Goal: Task Accomplishment & Management: Use online tool/utility

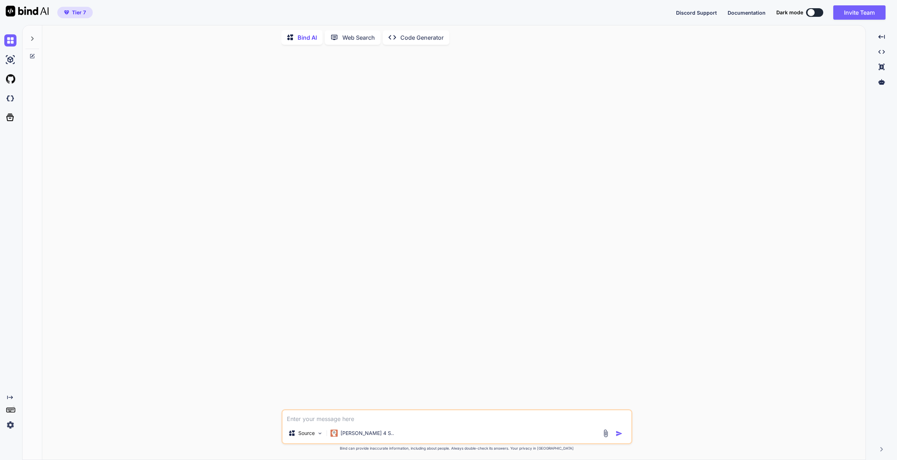
click at [239, 334] on div "Source Claude 4 S.. Created with Bind Always check its answers. Privacy in Bind…" at bounding box center [456, 255] width 817 height 410
click at [388, 417] on textarea at bounding box center [456, 417] width 349 height 13
type textarea "1+1"
click at [424, 285] on div "You 1+1" at bounding box center [457, 217] width 349 height 334
click at [458, 391] on div "Try again" at bounding box center [456, 397] width 45 height 14
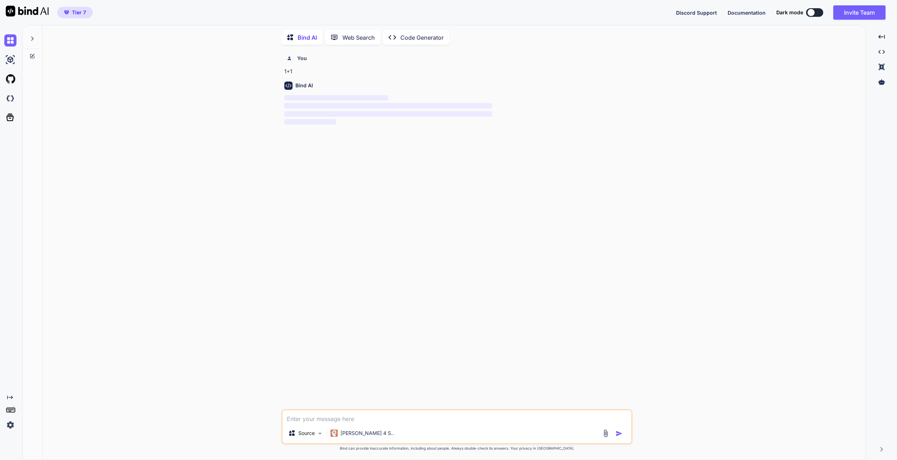
click at [455, 245] on div "You 1+1 Bind AI ‌ ‌ ‌ ‌" at bounding box center [457, 229] width 349 height 359
click at [13, 422] on img at bounding box center [10, 425] width 12 height 12
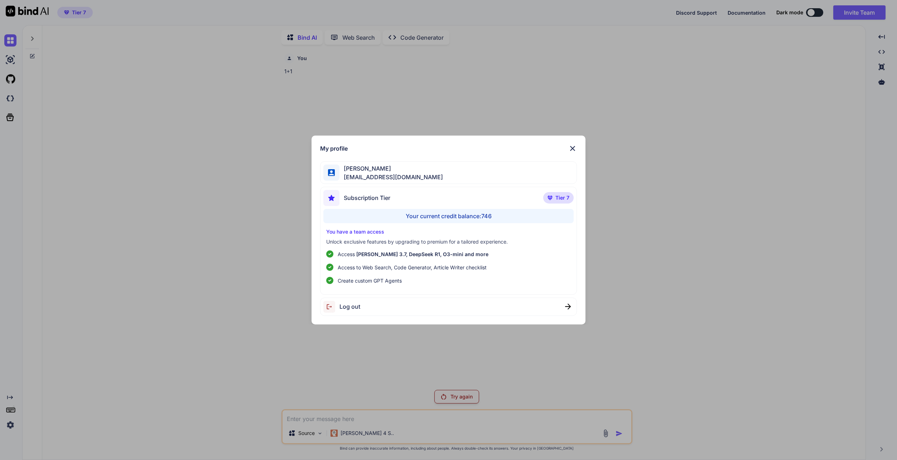
click at [356, 308] on span "Log out" at bounding box center [349, 307] width 21 height 9
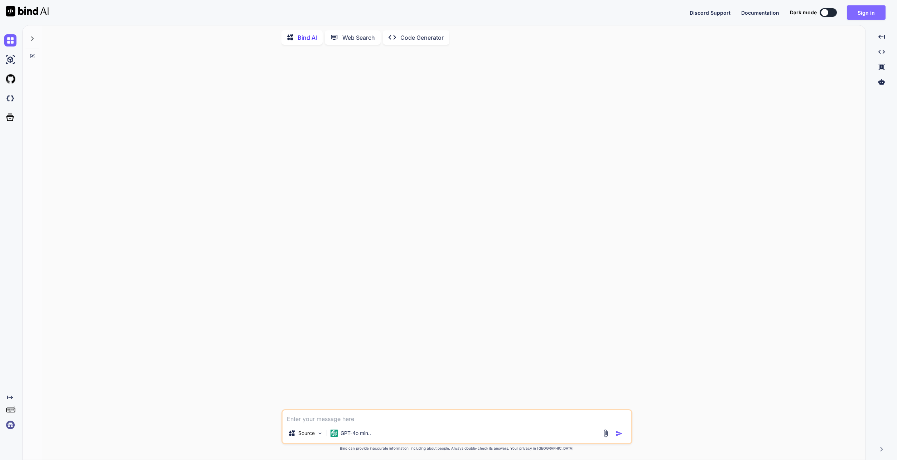
click at [856, 14] on button "Sign in" at bounding box center [866, 12] width 39 height 14
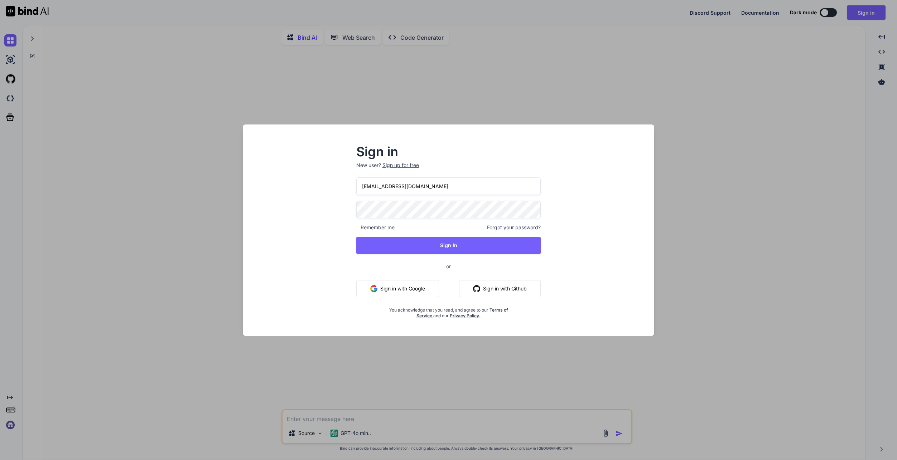
click at [615, 233] on div "Sign in New user? Sign up for free swissmadedirect@gmail.com Remember me Forgot…" at bounding box center [448, 236] width 400 height 199
click at [499, 247] on button "Sign In" at bounding box center [448, 245] width 185 height 17
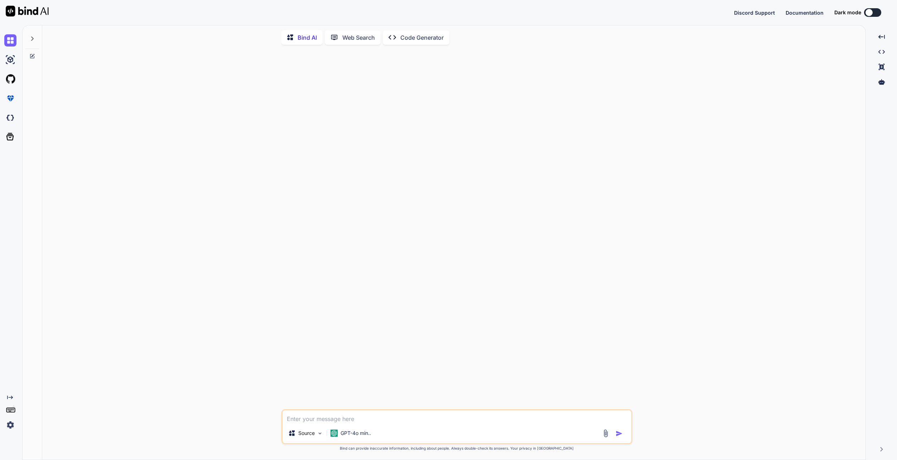
click at [34, 41] on div at bounding box center [32, 36] width 14 height 25
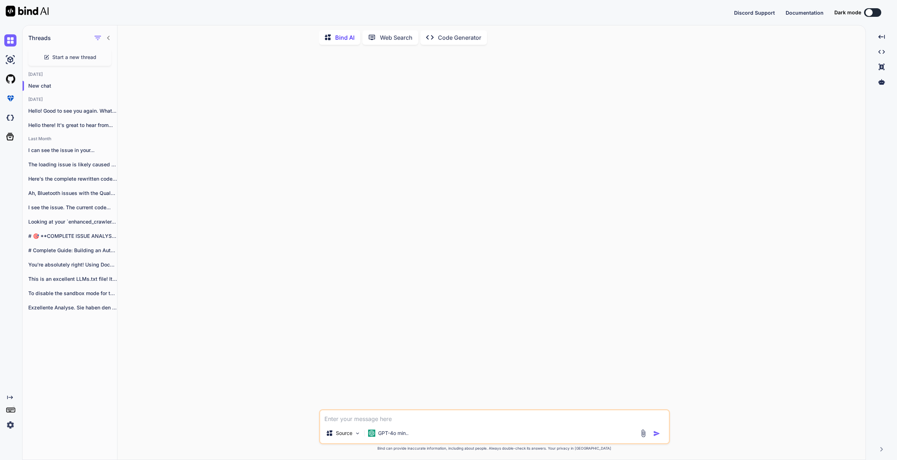
click at [443, 38] on p "Code Generator" at bounding box center [459, 37] width 43 height 9
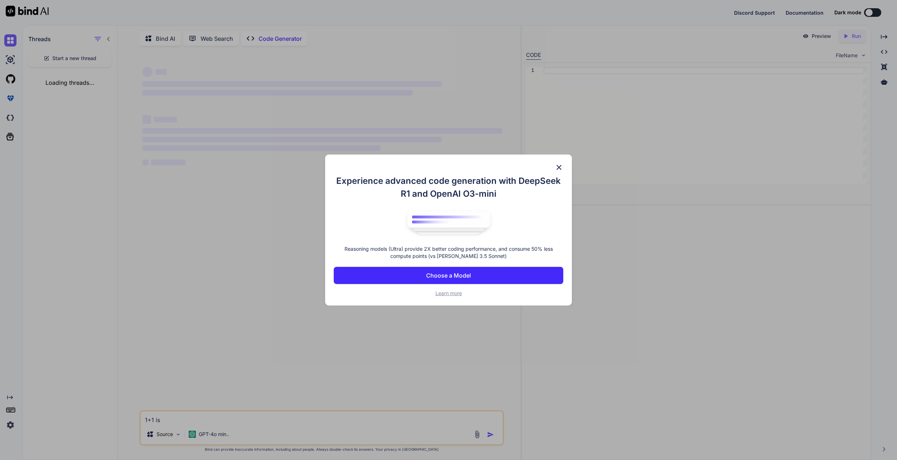
click at [561, 166] on img at bounding box center [559, 167] width 9 height 9
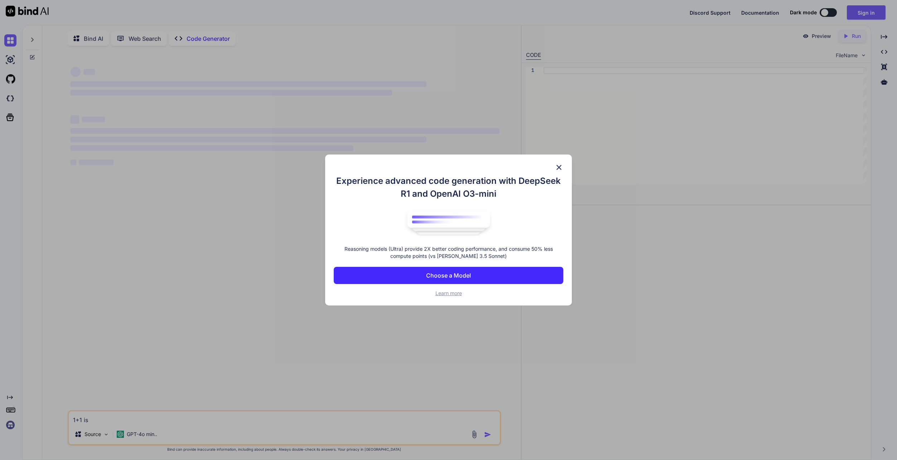
type textarea "x"
click at [556, 166] on img at bounding box center [559, 167] width 9 height 9
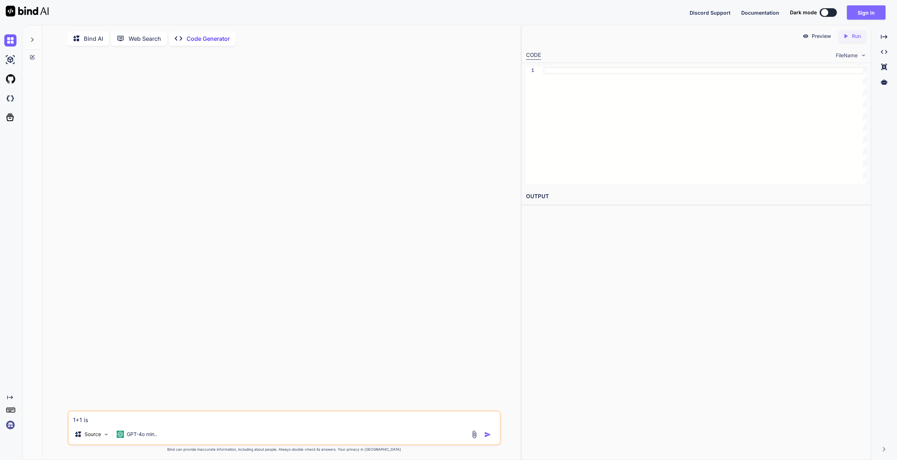
click at [867, 14] on button "Sign in" at bounding box center [866, 12] width 39 height 14
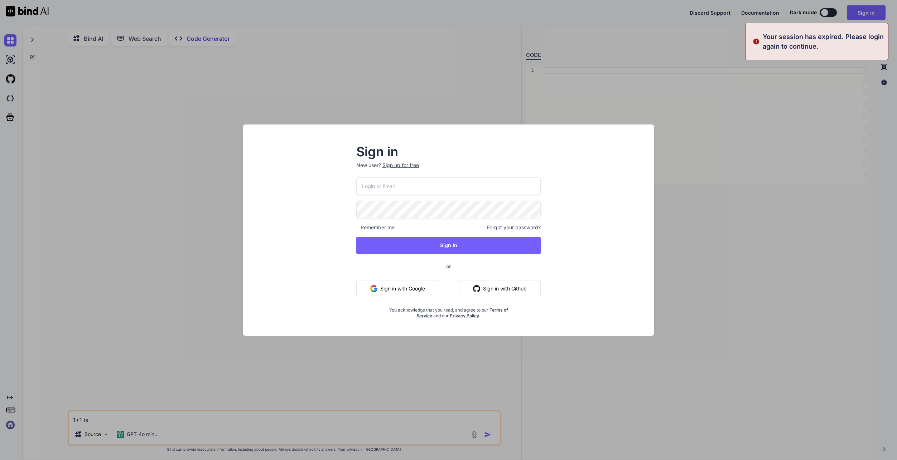
type input "[EMAIL_ADDRESS][DOMAIN_NAME]"
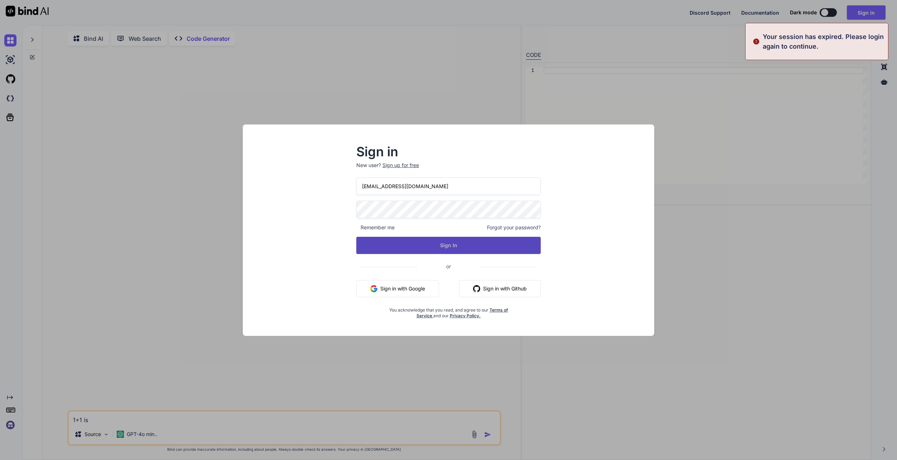
click at [467, 242] on button "Sign In" at bounding box center [448, 245] width 185 height 17
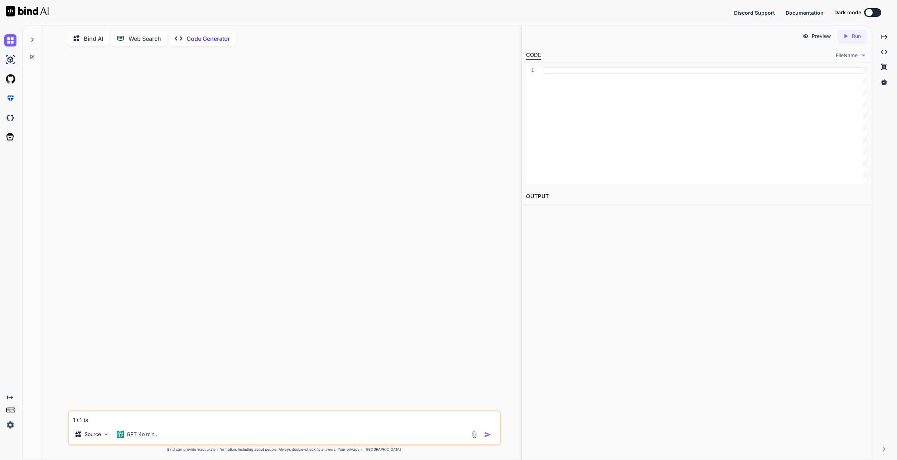
type textarea "x"
click at [28, 41] on div at bounding box center [32, 37] width 14 height 25
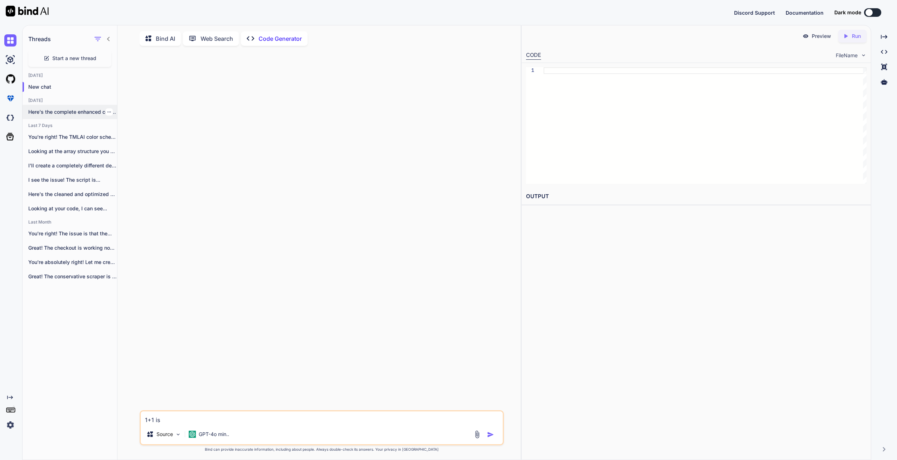
click at [91, 115] on p "Here's the complete enhanced code with improved..." at bounding box center [72, 111] width 89 height 7
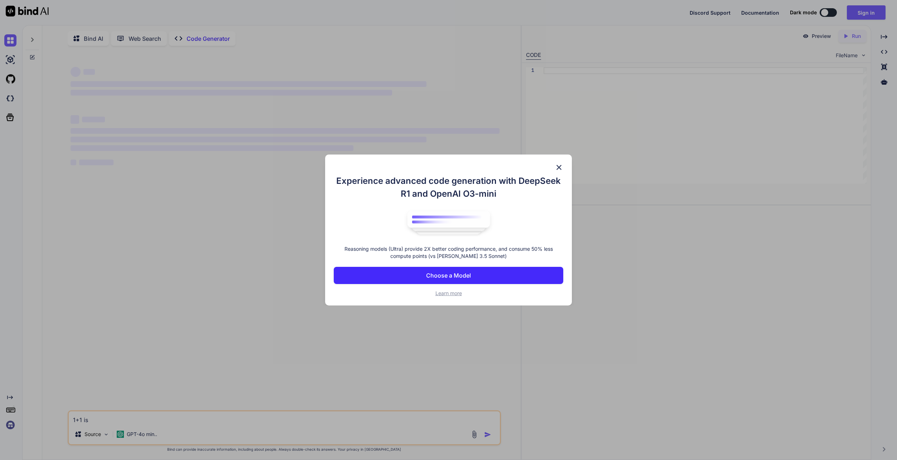
click at [556, 166] on img at bounding box center [559, 167] width 9 height 9
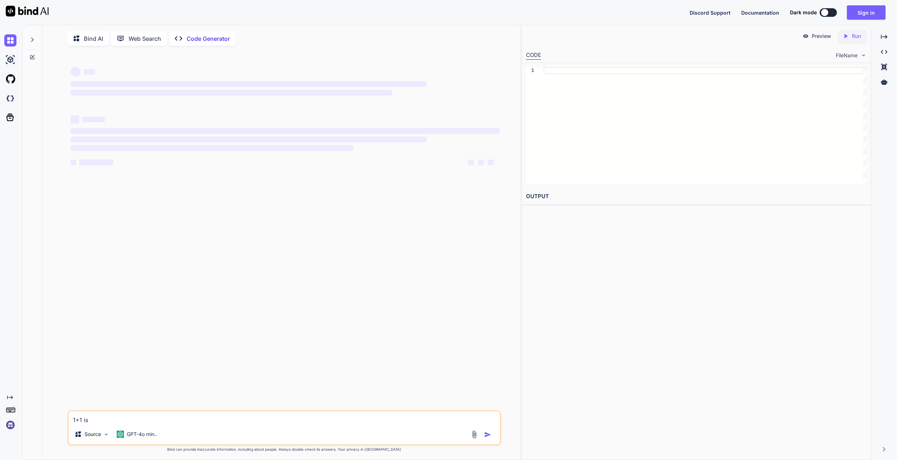
type textarea "x"
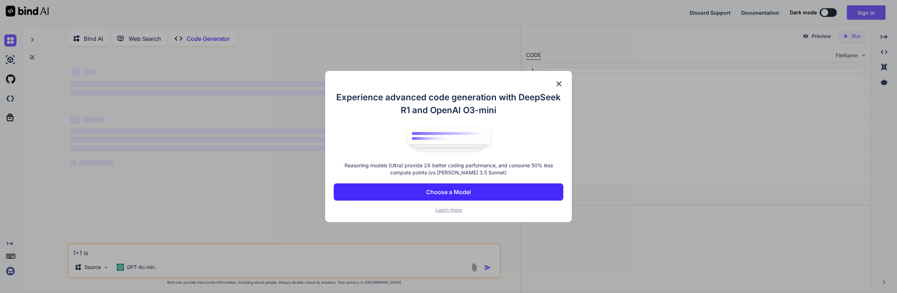
click at [559, 82] on img at bounding box center [559, 83] width 9 height 9
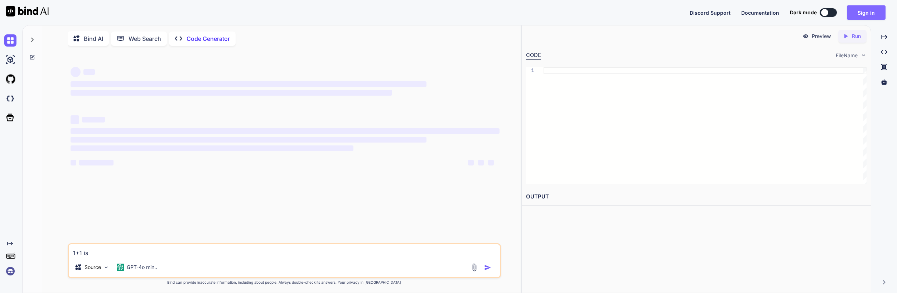
click at [870, 15] on button "Sign in" at bounding box center [866, 12] width 39 height 14
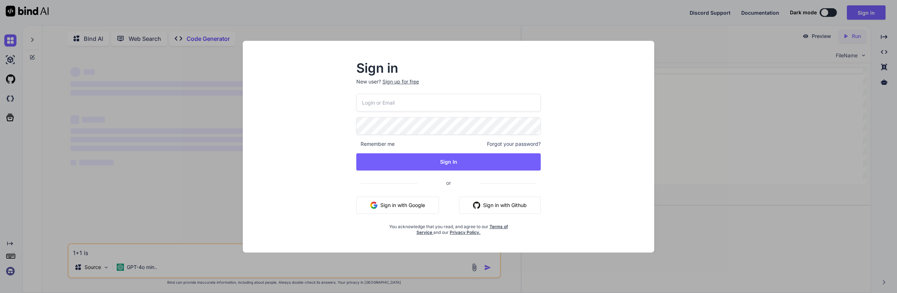
type textarea "x"
type input "[EMAIL_ADDRESS][DOMAIN_NAME]"
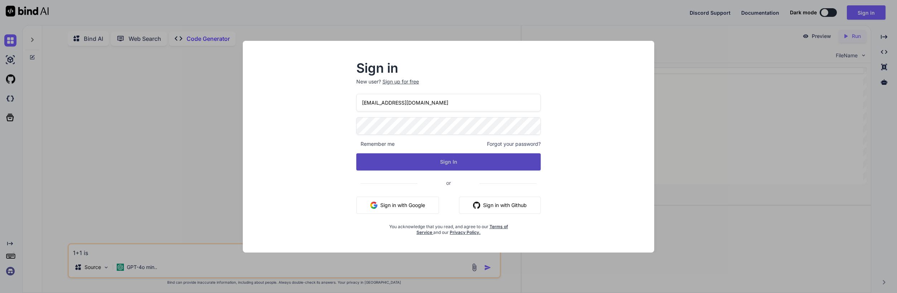
click at [460, 161] on button "Sign In" at bounding box center [448, 161] width 185 height 17
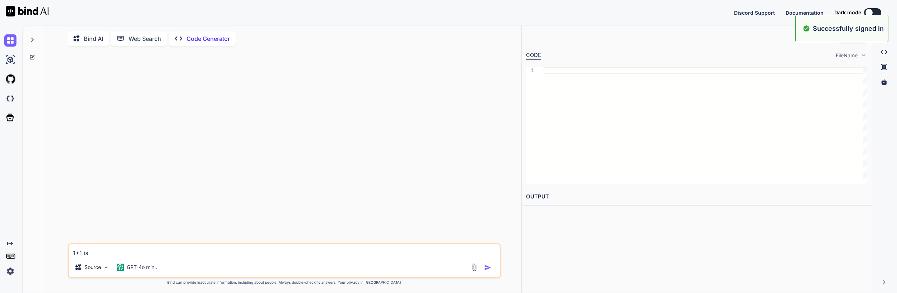
click at [30, 40] on icon at bounding box center [32, 40] width 6 height 6
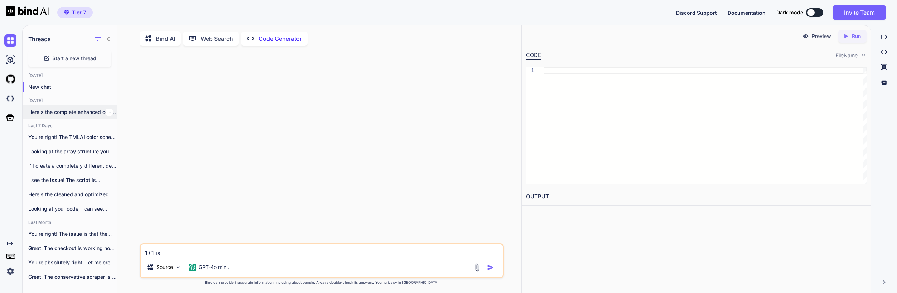
click at [93, 108] on p "Here's the complete enhanced code with improved..." at bounding box center [72, 111] width 89 height 7
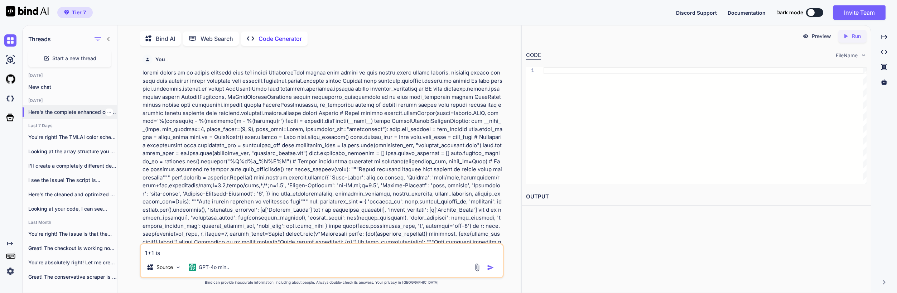
type textarea "x"
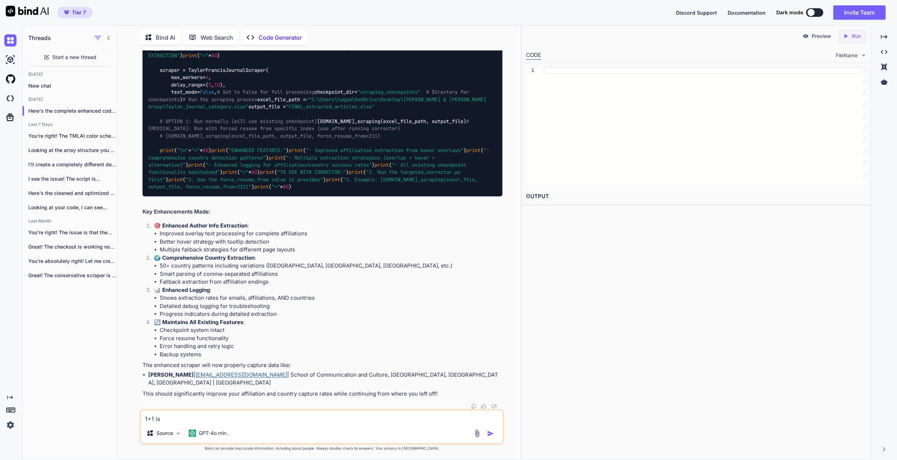
scroll to position [38497, 0]
click at [260, 293] on textarea "1+1 is" at bounding box center [322, 417] width 362 height 13
type textarea "1"
type textarea "o"
type textarea "t"
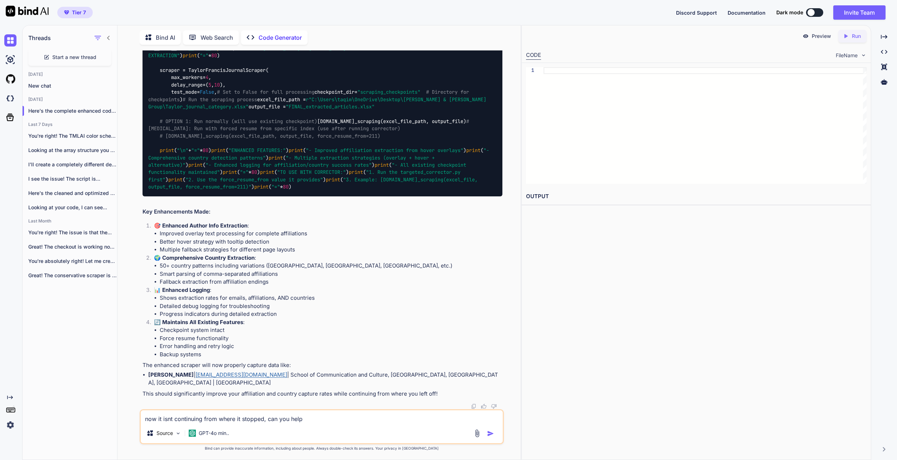
type textarea "now it isnt continuing from where it stopped, can you help?"
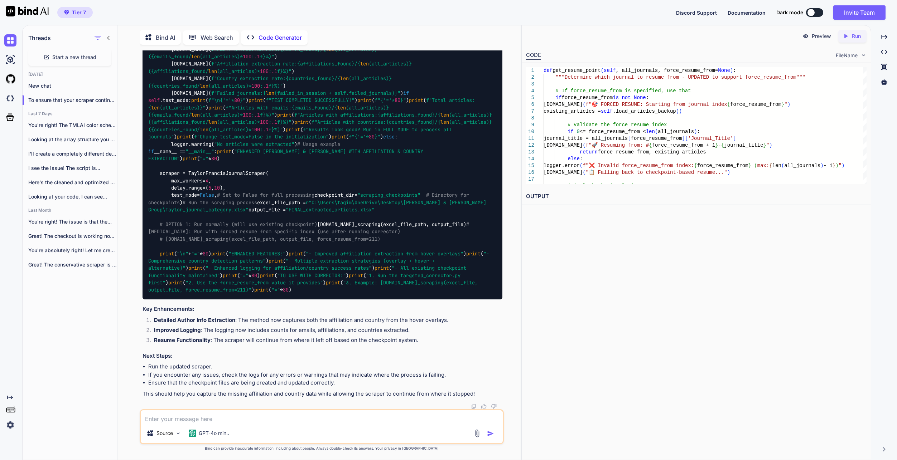
scroll to position [38844, 0]
drag, startPoint x: 484, startPoint y: 263, endPoint x: 871, endPoint y: 387, distance: 406.8
click at [275, 293] on textarea at bounding box center [322, 417] width 362 height 13
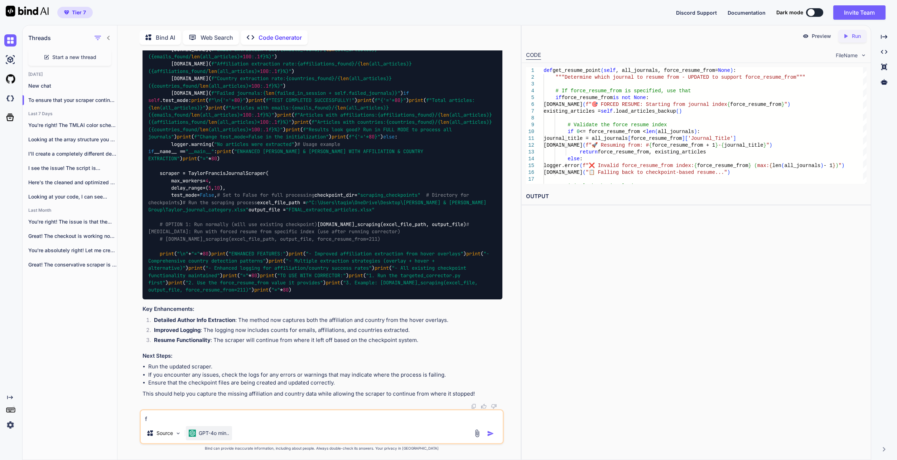
click at [229, 293] on p "GPT-4o min.." at bounding box center [214, 433] width 30 height 7
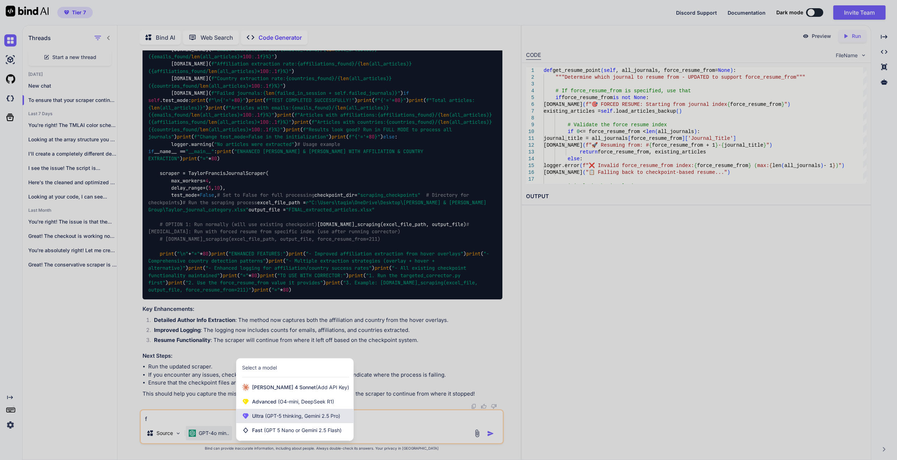
click at [295, 293] on span "(GPT-5 thinking, Gemini 2.5 Pro)" at bounding box center [302, 416] width 77 height 6
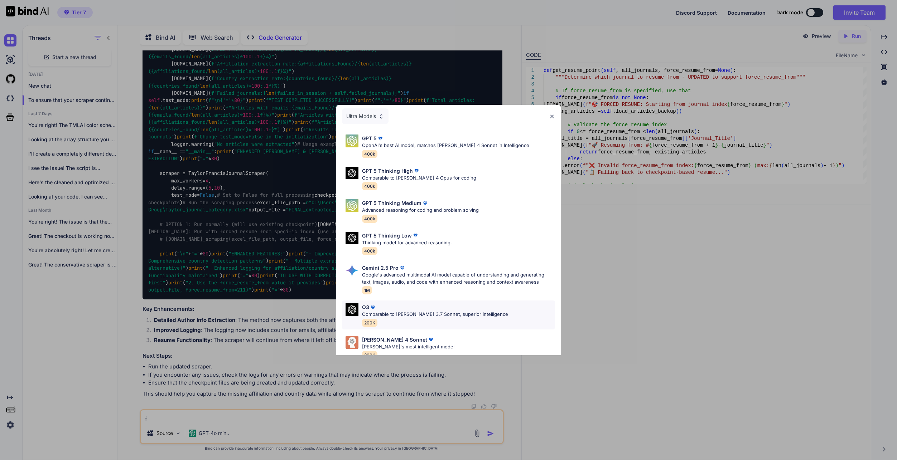
scroll to position [44, 0]
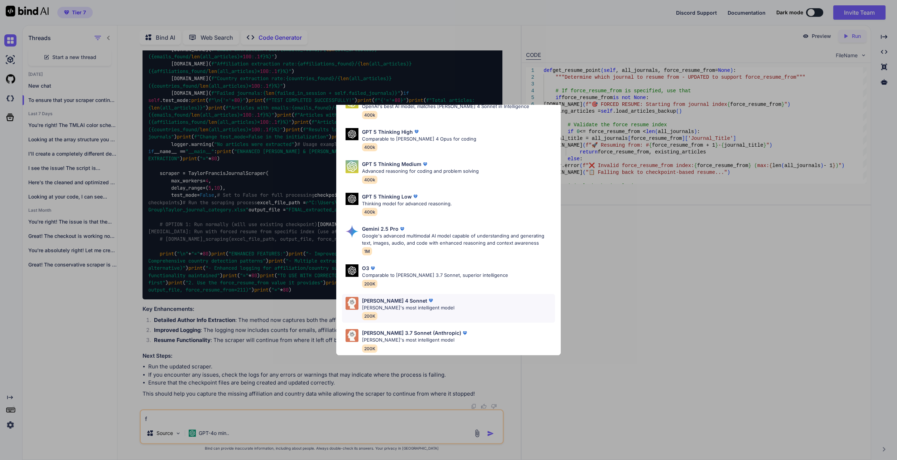
click at [421, 293] on div "[PERSON_NAME] 4 Sonnet" at bounding box center [408, 301] width 92 height 8
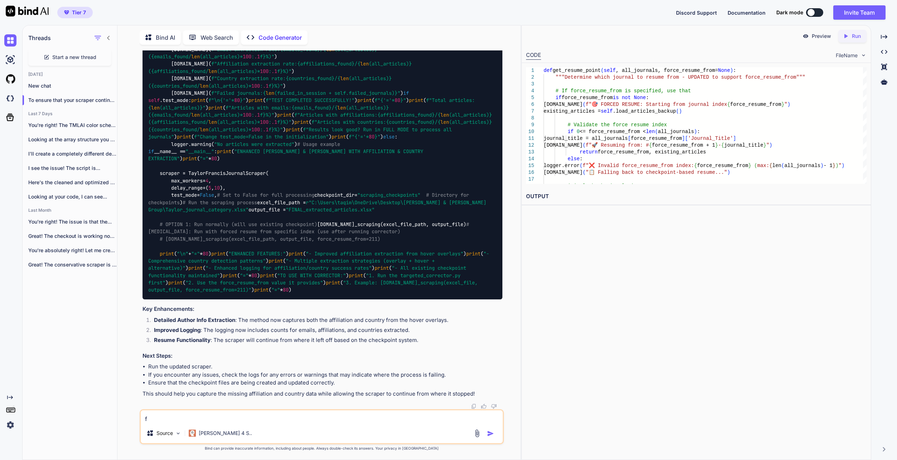
click at [246, 293] on textarea "f" at bounding box center [322, 417] width 362 height 13
type textarea "full code please"
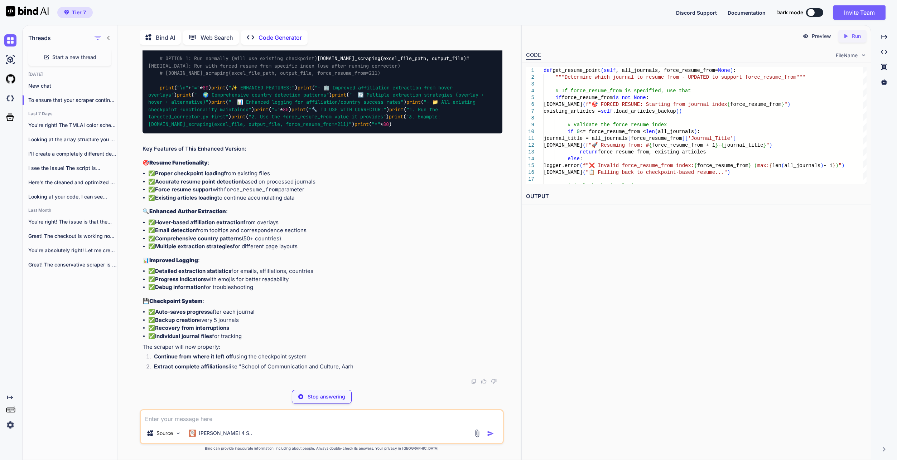
scroll to position [40944, 0]
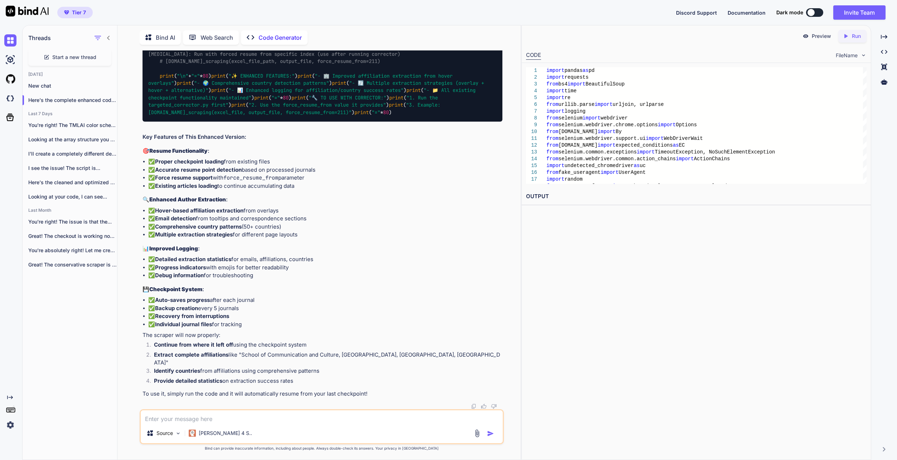
drag, startPoint x: 388, startPoint y: 415, endPoint x: 382, endPoint y: 397, distance: 19.0
click at [388, 293] on textarea at bounding box center [322, 417] width 362 height 13
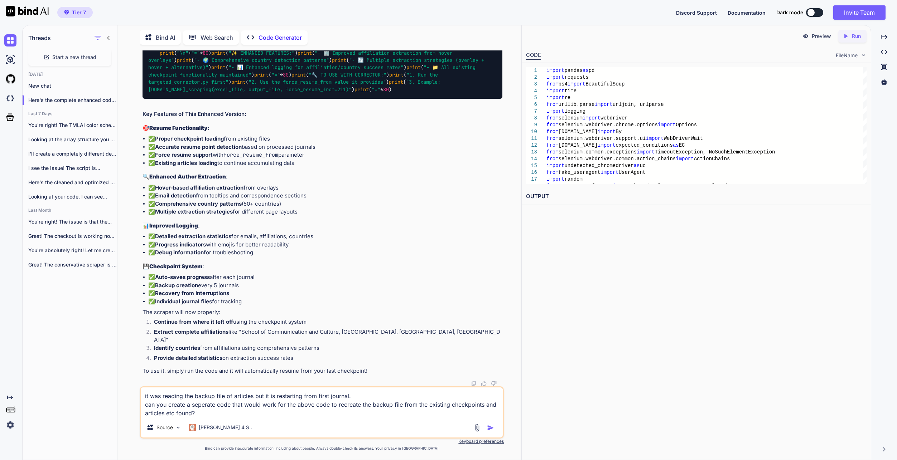
type textarea "it was reading the backup file of articles but it is restarting from first jour…"
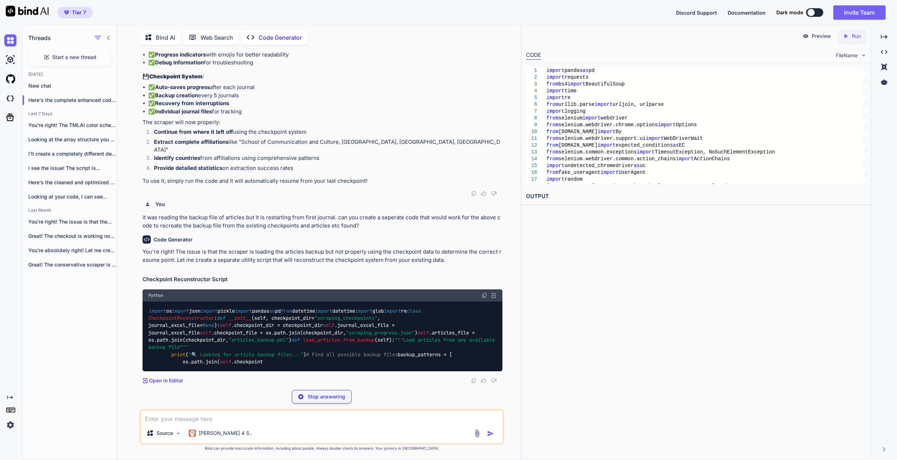
scroll to position [52944, 0]
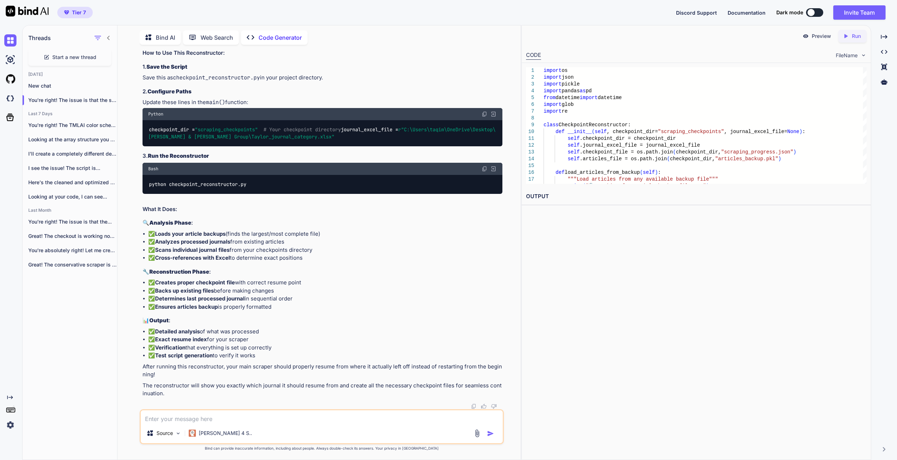
scroll to position [55574, 0]
drag, startPoint x: 249, startPoint y: 207, endPoint x: 201, endPoint y: 190, distance: 51.0
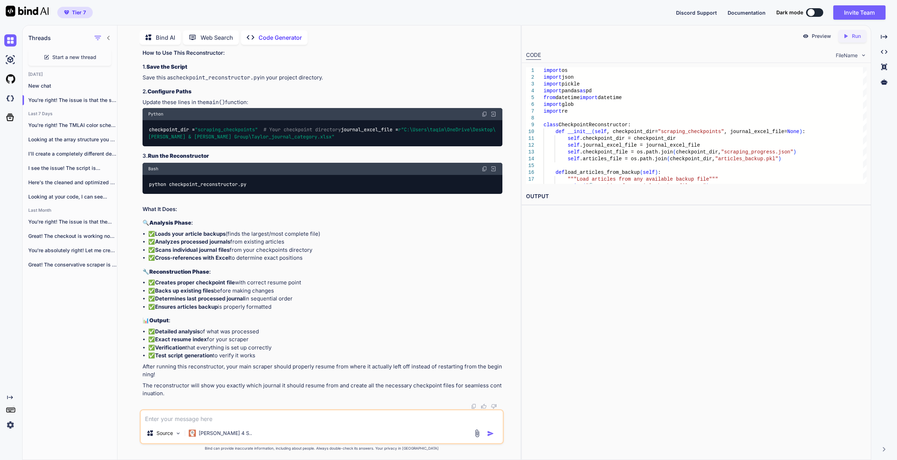
click at [357, 293] on textarea at bounding box center [322, 417] width 362 height 13
paste textarea "{ "session_id": "20250917_164204", "timestamp": "[DATE]T15:55:13.595941", "proc…"
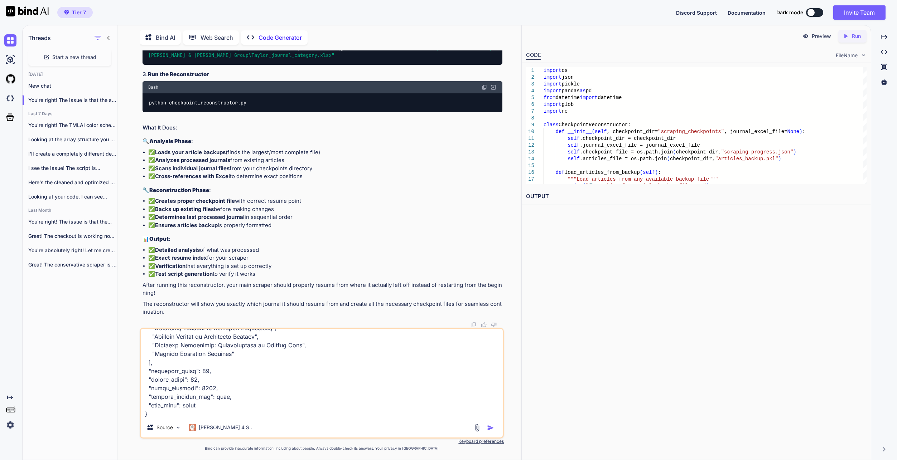
scroll to position [1453, 0]
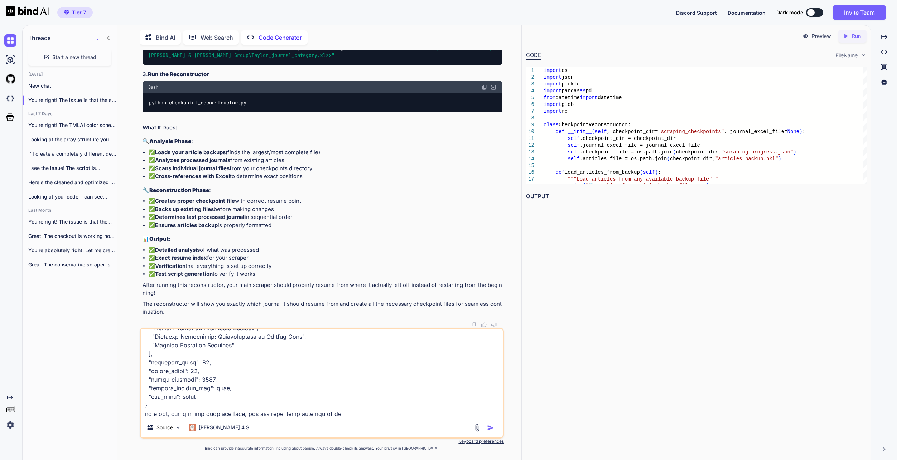
drag, startPoint x: 335, startPoint y: 412, endPoint x: 338, endPoint y: 419, distance: 6.7
click at [335, 293] on textarea at bounding box center [322, 373] width 362 height 89
paste textarea "{ "session_id": "reconstructed_20250919_013637", "timestamp": "[DATE]T01:36:37.…"
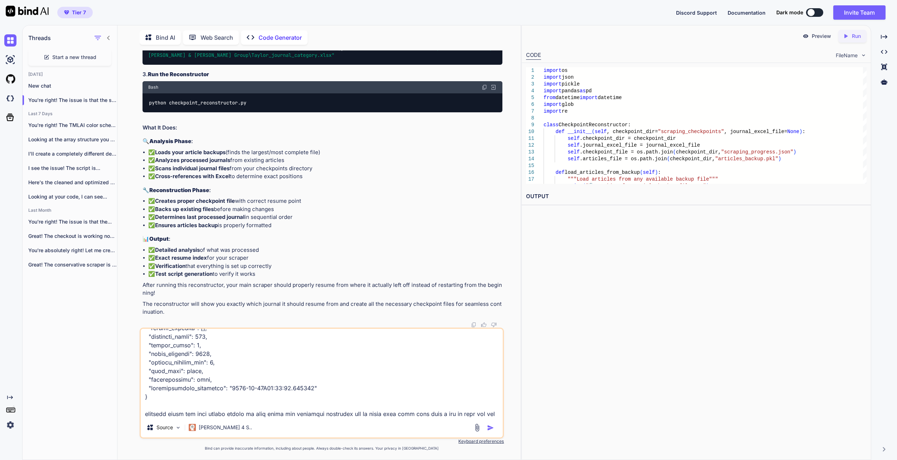
scroll to position [4443, 0]
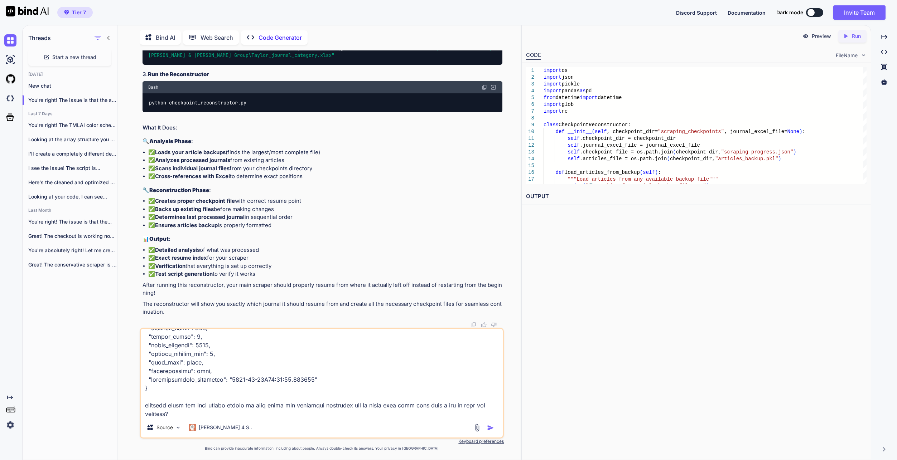
type textarea "{ "session_id": "20250917_164204", "timestamp": "[DATE]T15:55:13.595941", "proc…"
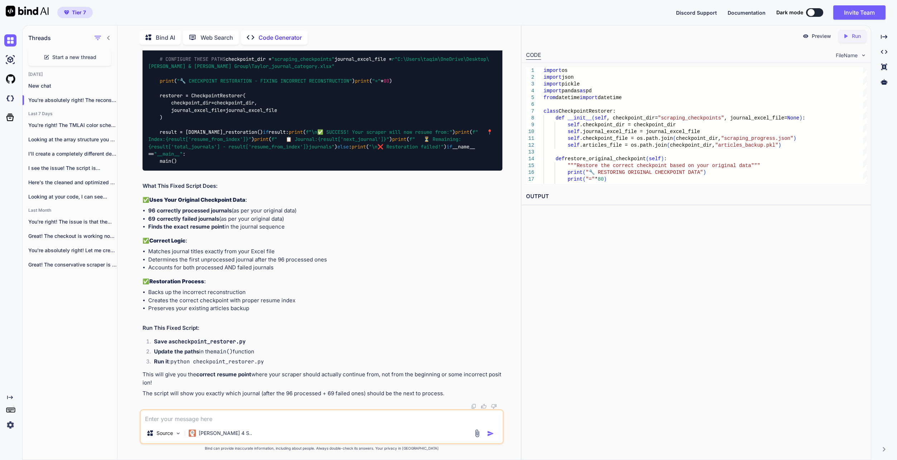
scroll to position [57067, 0]
click at [344, 293] on textarea at bounding box center [322, 417] width 362 height 13
paste textarea "===============================================================================…"
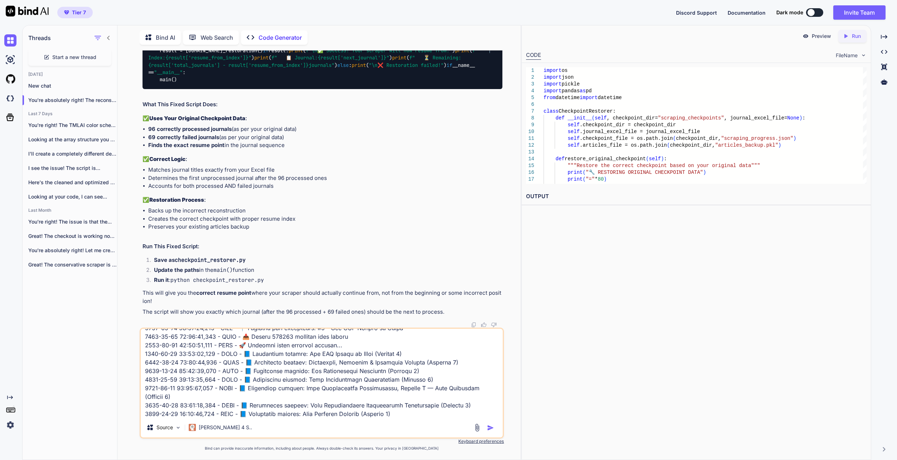
scroll to position [69, 0]
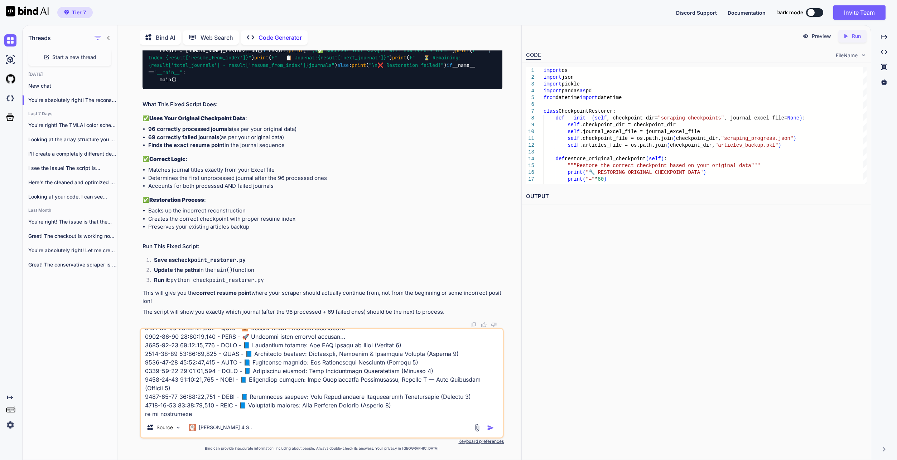
type textarea "===============================================================================…"
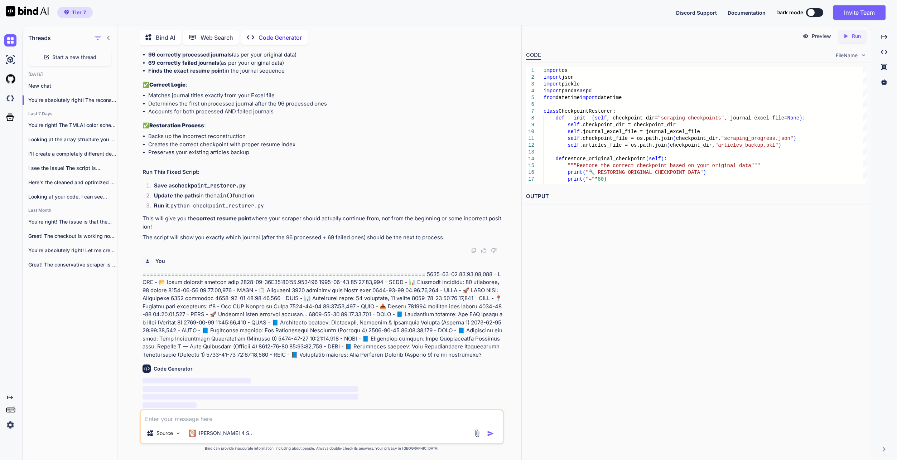
scroll to position [60374, 0]
click at [410, 293] on p "‌" at bounding box center [322, 390] width 360 height 8
click at [426, 293] on p at bounding box center [322, 315] width 360 height 89
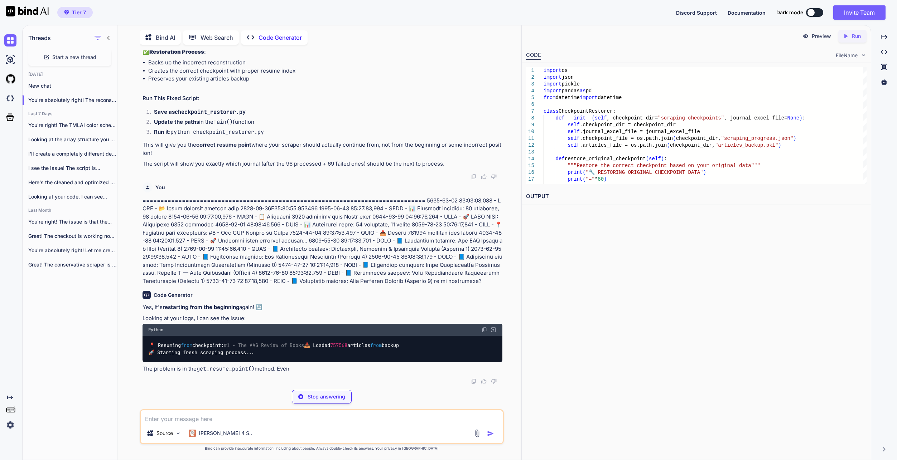
click at [494, 293] on div "You Code Generator Looking at your main scraper code, I can see a few potential…" at bounding box center [322, 255] width 364 height 410
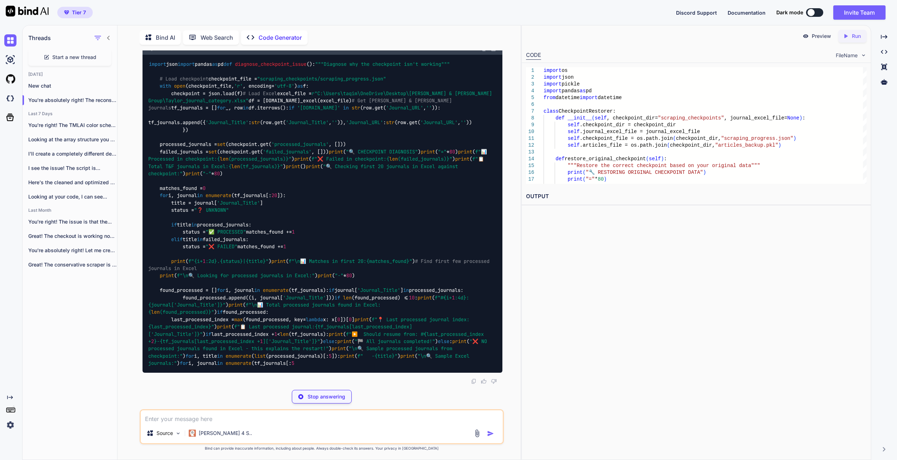
scroll to position [60831, 0]
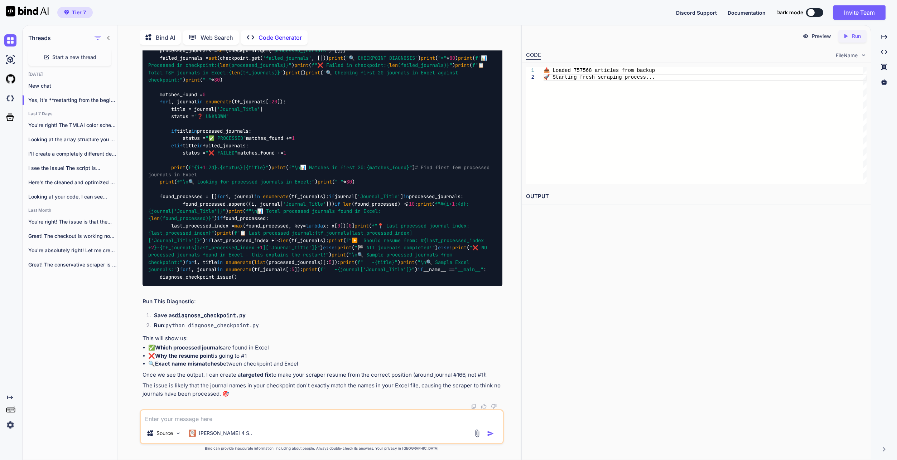
scroll to position [60879, 0]
drag, startPoint x: 237, startPoint y: 415, endPoint x: 233, endPoint y: 412, distance: 4.8
click at [237, 293] on textarea at bounding box center [322, 417] width 362 height 13
paste textarea "🔍 LOREMIPSUM DOLORSITA ========================================================…"
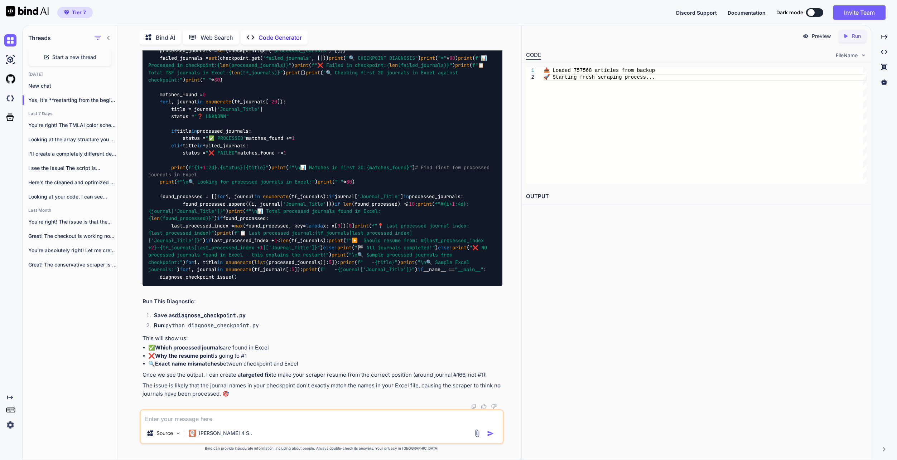
type textarea "🔍 LOREMIPSUM DOLORSITA ========================================================…"
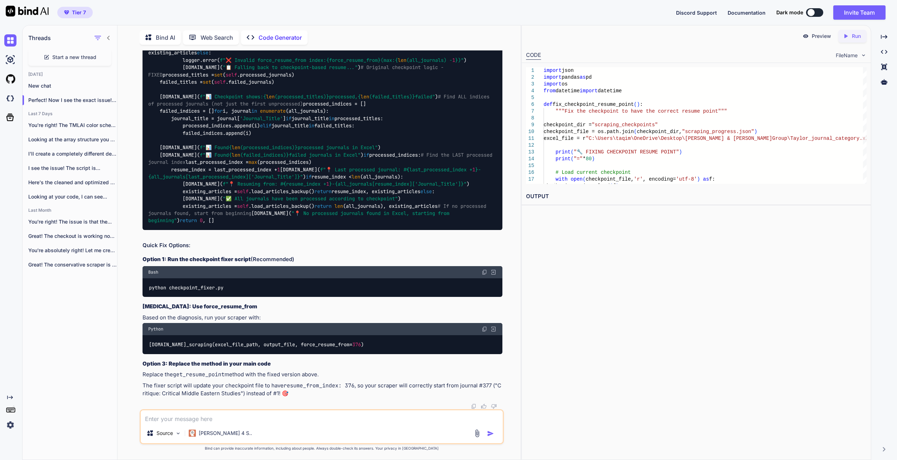
scroll to position [62575, 0]
drag, startPoint x: 168, startPoint y: 136, endPoint x: 191, endPoint y: 137, distance: 22.9
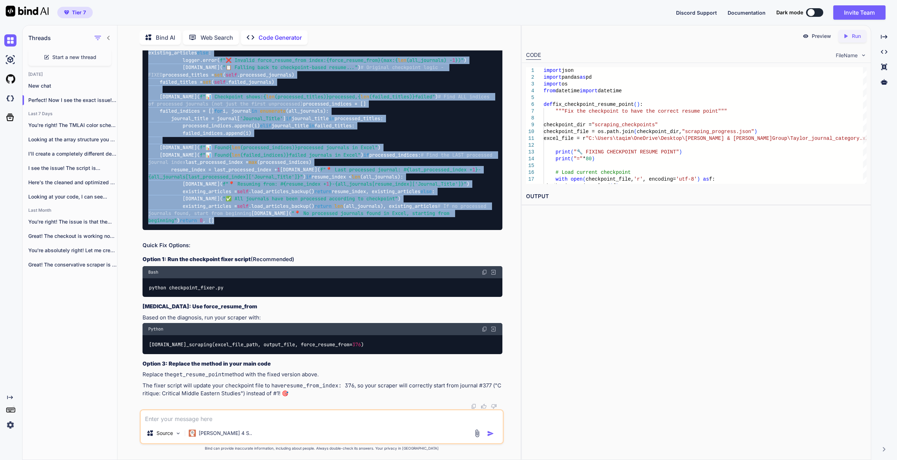
drag, startPoint x: 150, startPoint y: 133, endPoint x: 233, endPoint y: 335, distance: 218.9
click at [234, 230] on div "def get_resume_point ( self, all_journals, force_resume_from= None ): """Determ…" at bounding box center [322, 101] width 360 height 260
click at [453, 148] on div "def get_resume_point ( self, all_journals, force_resume_from= None ): """Determ…" at bounding box center [322, 101] width 360 height 260
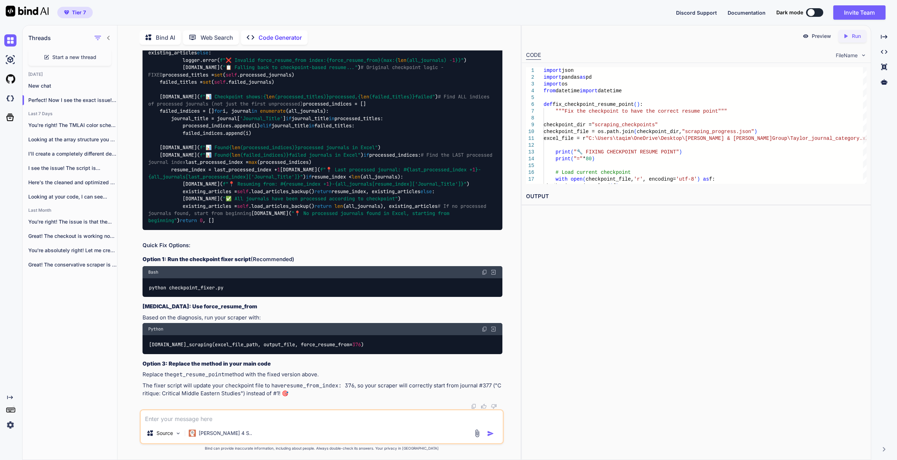
scroll to position [62897, 0]
click at [265, 293] on textarea at bounding box center [322, 417] width 362 height 13
type textarea "full code please"
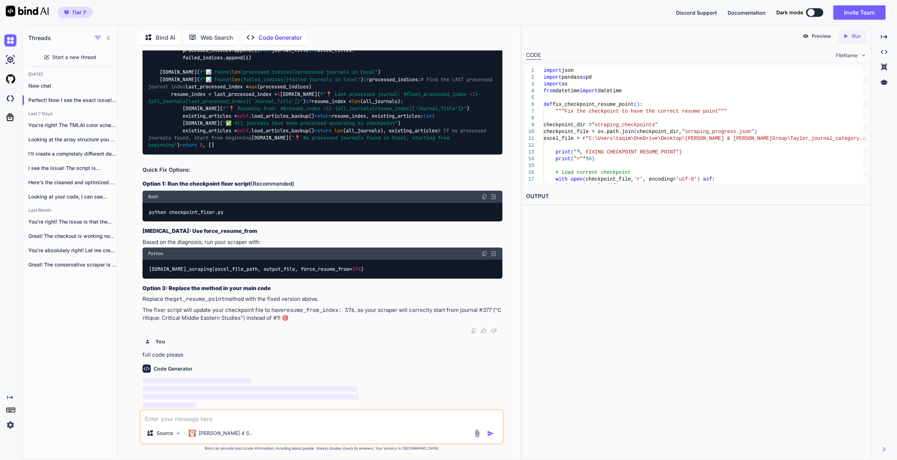
scroll to position [62544, 0]
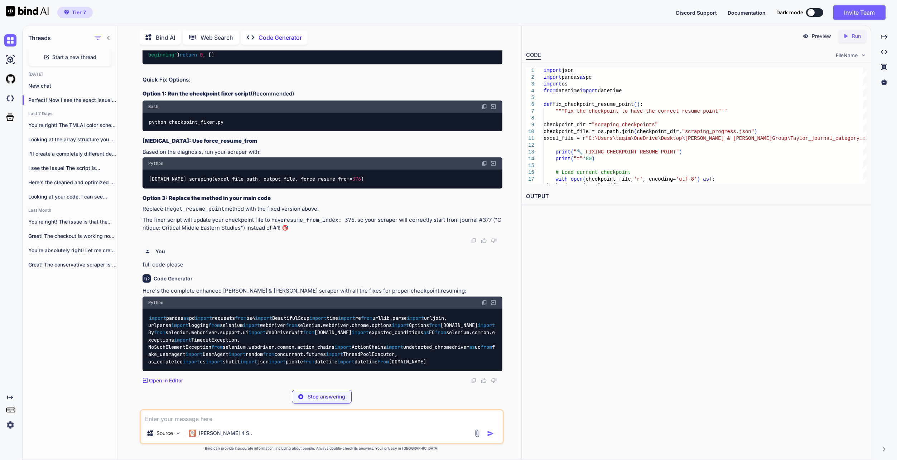
scroll to position [61756, 0]
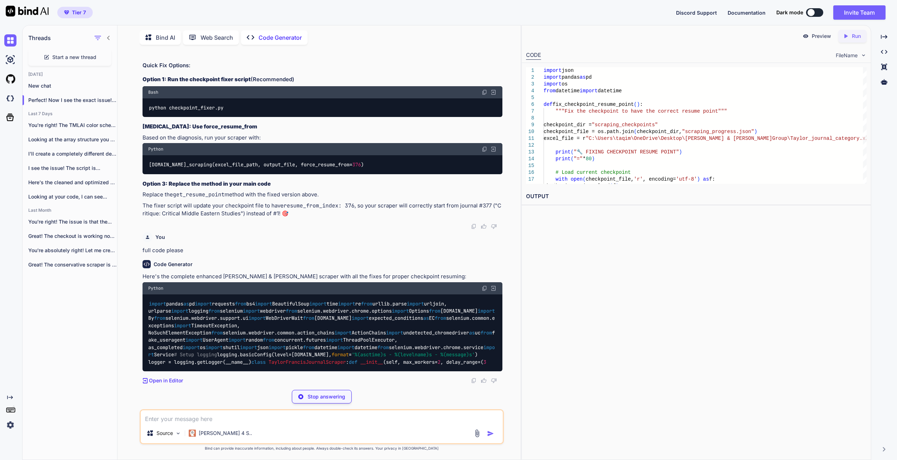
drag, startPoint x: 485, startPoint y: 267, endPoint x: 825, endPoint y: 290, distance: 340.9
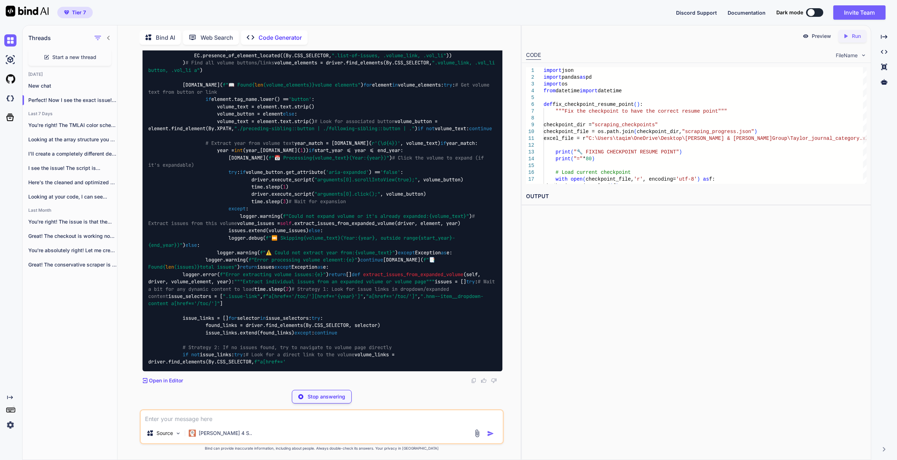
scroll to position [67100, 0]
